Goal: Task Accomplishment & Management: Complete application form

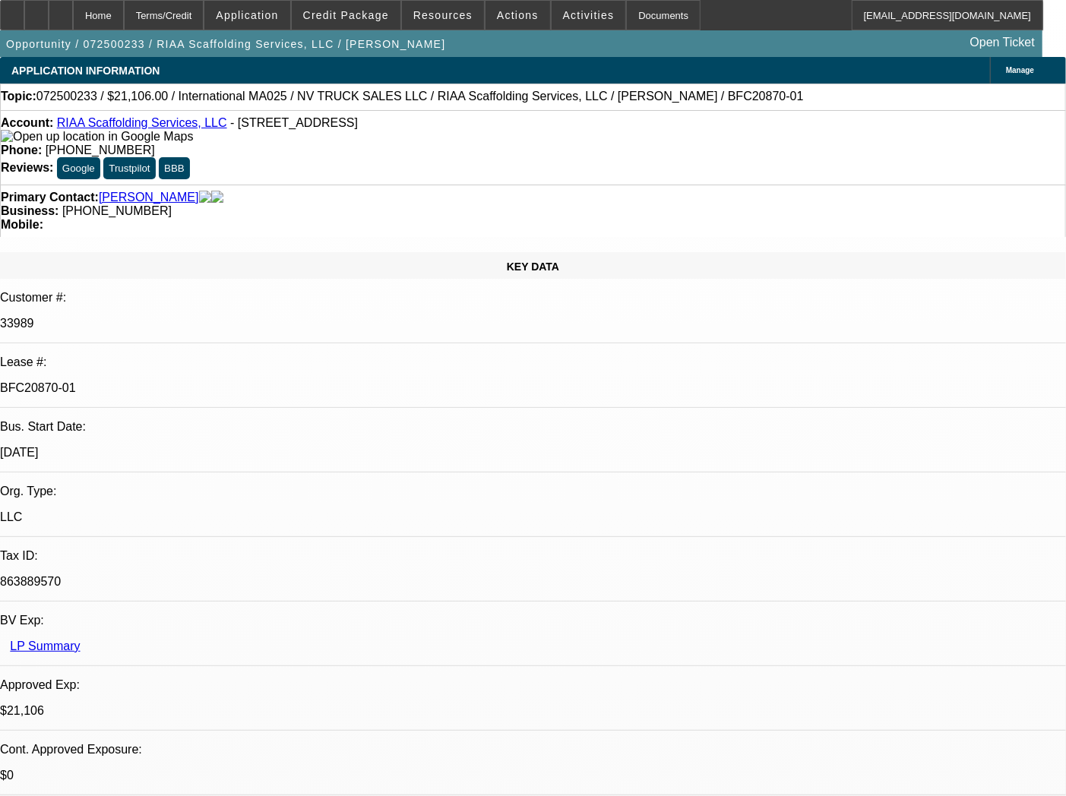
select select "0"
select select "0.1"
select select "5"
select select "0"
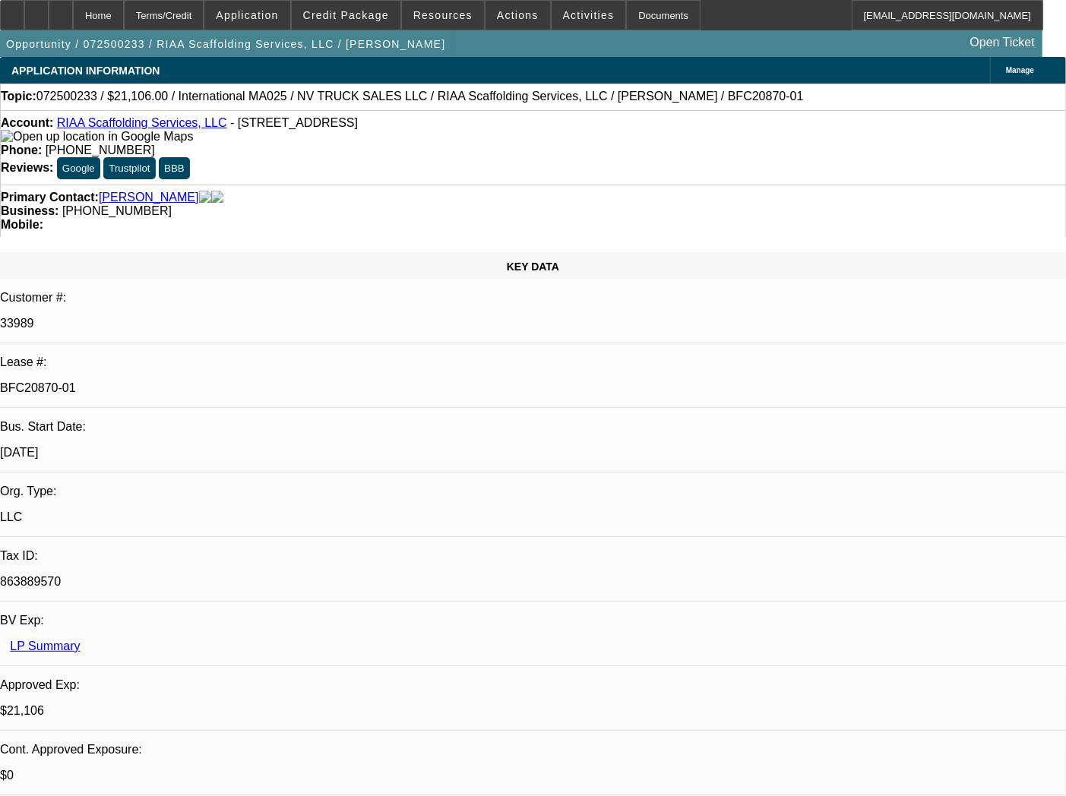
select select "0"
select select "6"
select select "0"
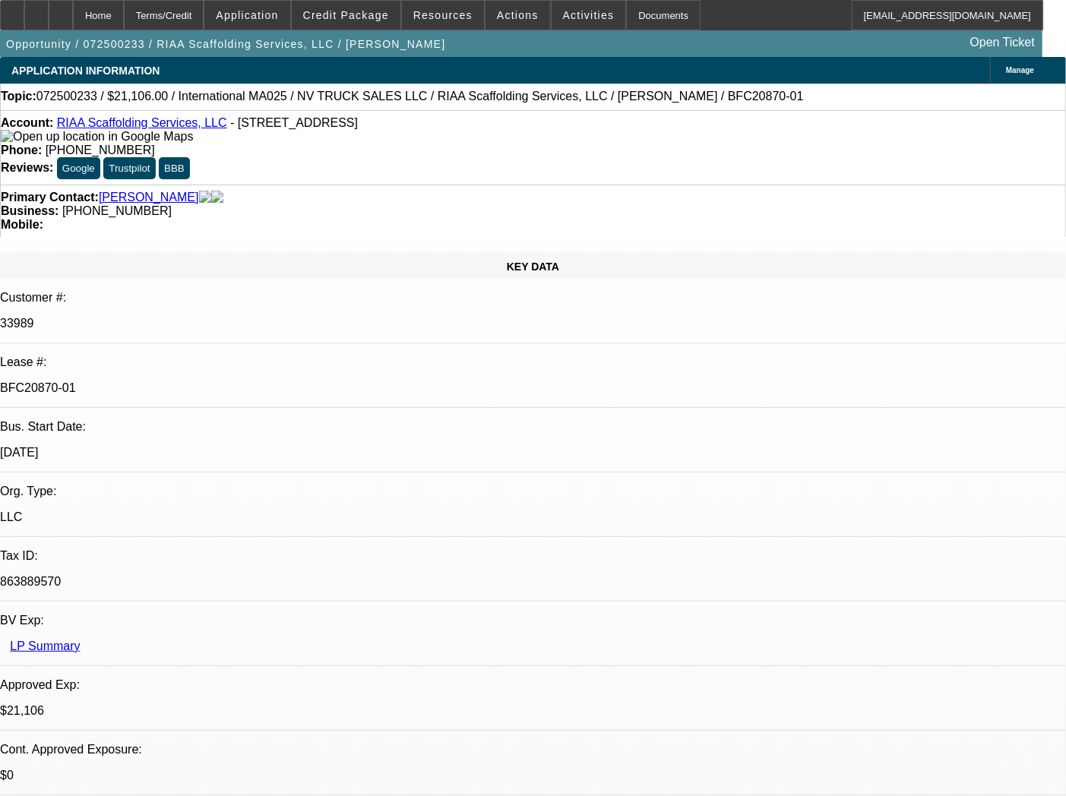
select select "0.1"
select select "5"
select select "0"
select select "0.1"
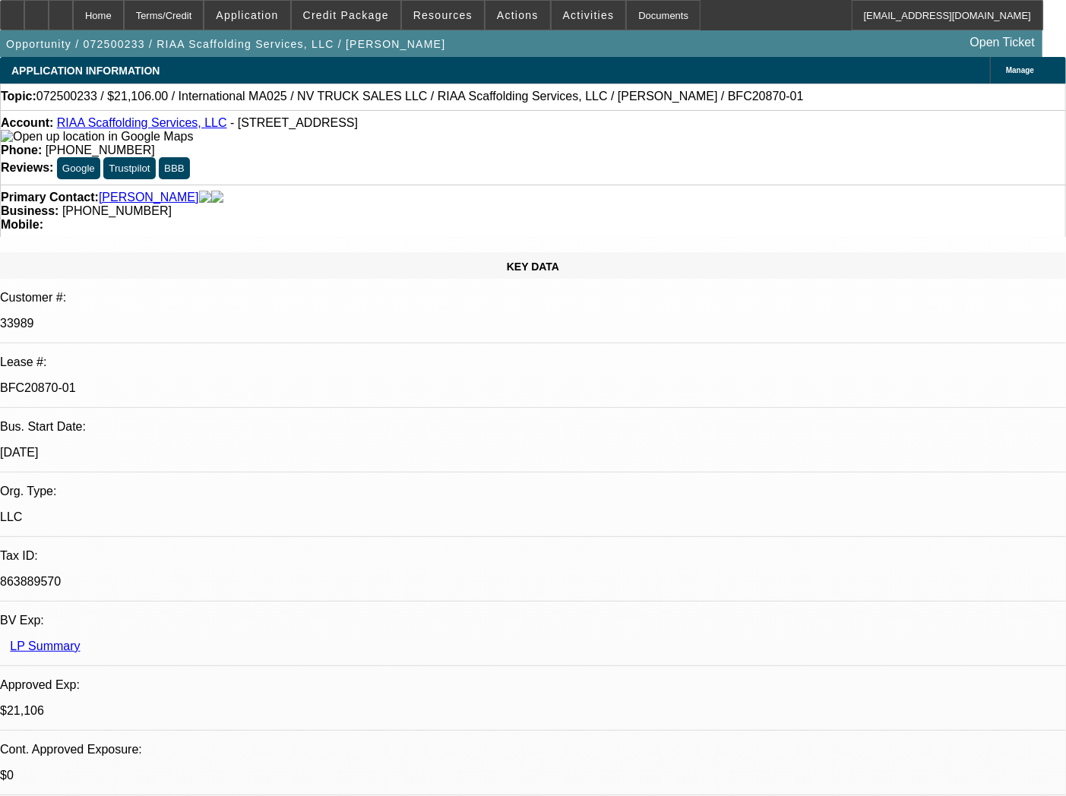
select select "5"
click at [626, 17] on div "Documents" at bounding box center [663, 15] width 74 height 30
